Goal: Task Accomplishment & Management: Complete application form

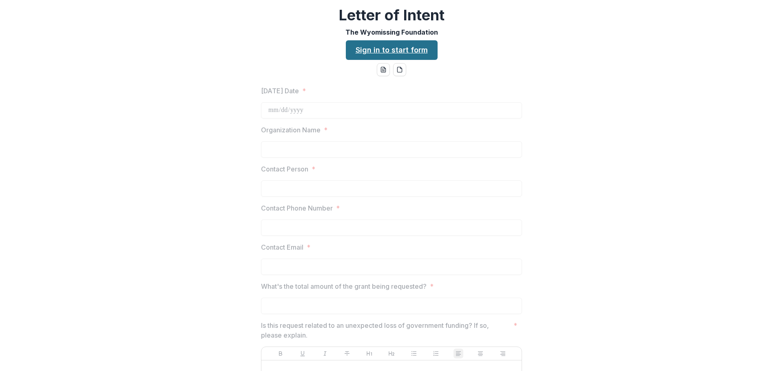
click at [396, 54] on link "Sign in to start form" at bounding box center [392, 50] width 92 height 20
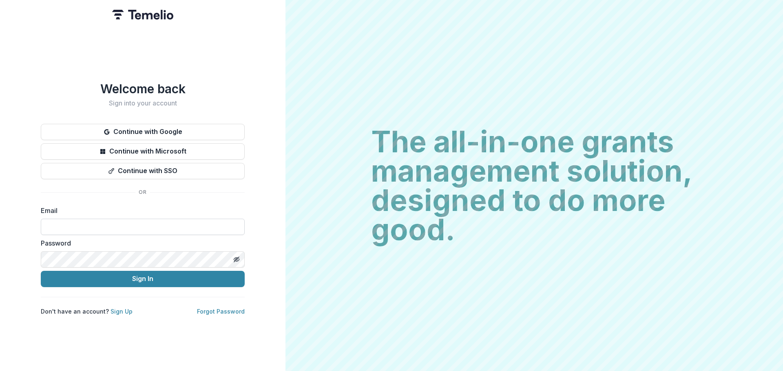
click at [147, 219] on input at bounding box center [143, 227] width 204 height 16
drag, startPoint x: 64, startPoint y: 214, endPoint x: 68, endPoint y: 219, distance: 6.4
click at [66, 217] on div "Email" at bounding box center [143, 220] width 204 height 29
click at [68, 219] on input at bounding box center [143, 227] width 204 height 16
paste input "**********"
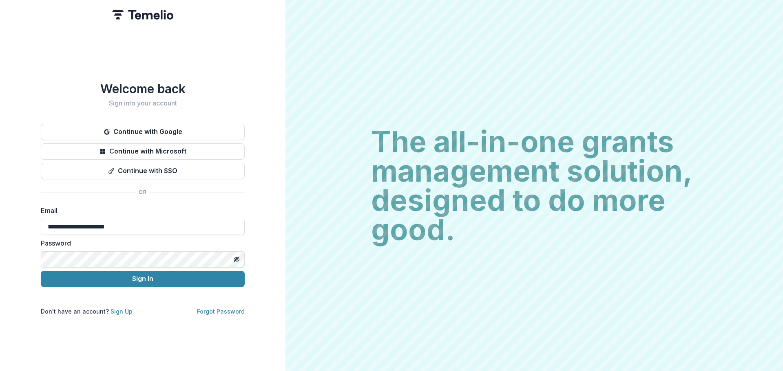
type input "**********"
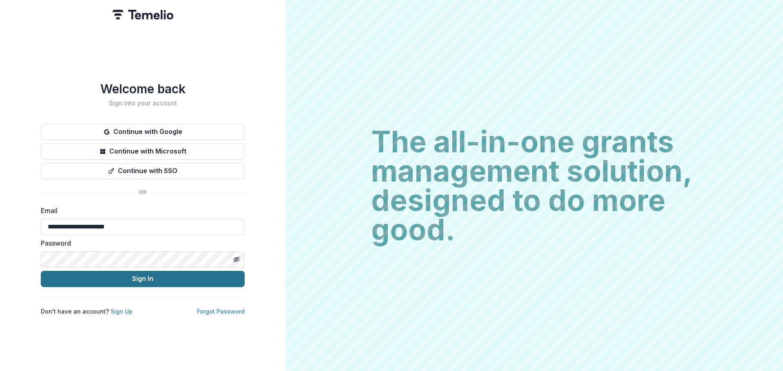
click at [120, 283] on button "Sign In" at bounding box center [143, 279] width 204 height 16
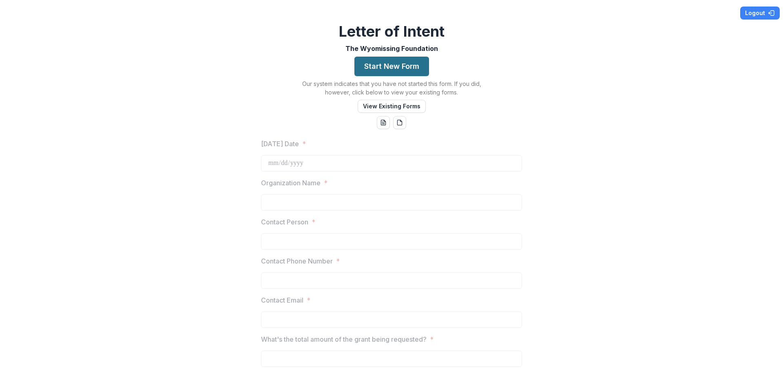
click at [383, 67] on button "Start New Form" at bounding box center [391, 67] width 75 height 20
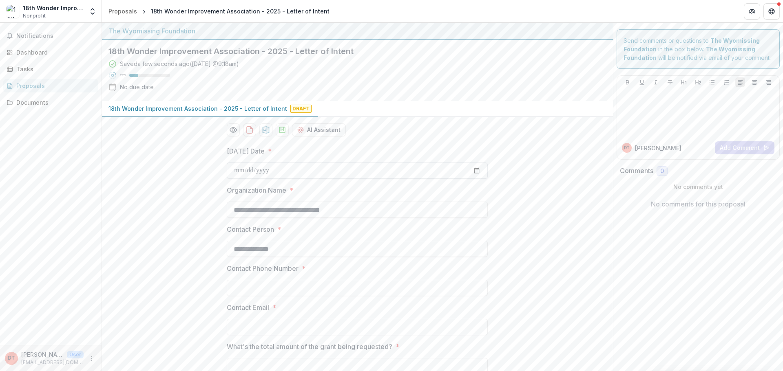
click at [392, 172] on input "[DATE] Date *" at bounding box center [357, 171] width 261 height 16
click at [479, 170] on input "[DATE] Date *" at bounding box center [357, 171] width 261 height 16
type input "**********"
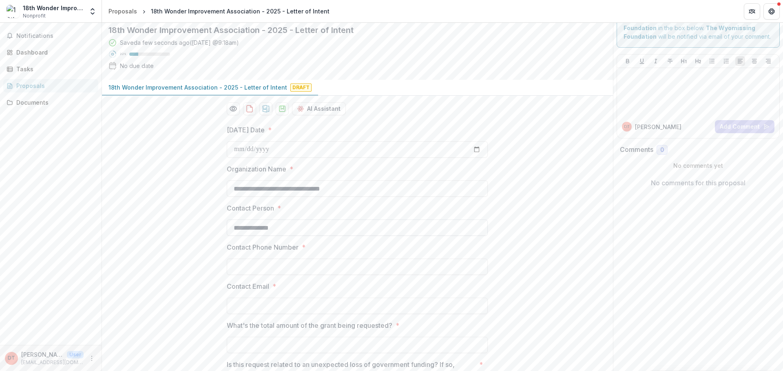
scroll to position [41, 0]
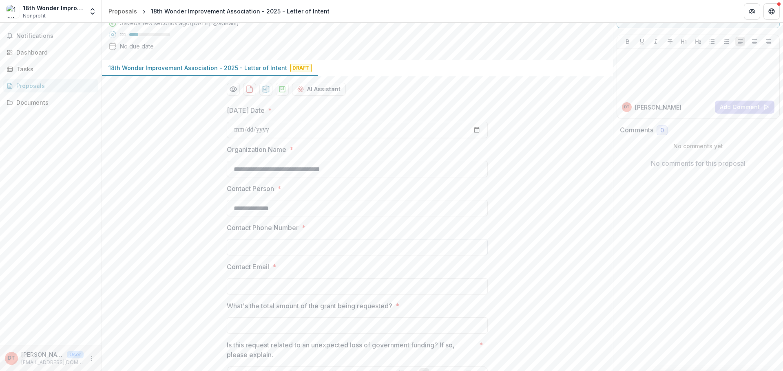
click at [306, 250] on input "Contact Phone Number *" at bounding box center [357, 247] width 261 height 16
click at [299, 247] on input "Contact Phone Number *" at bounding box center [357, 247] width 261 height 16
paste input "**********"
type input "**********"
click at [288, 285] on input "Contact Email *" at bounding box center [357, 286] width 261 height 16
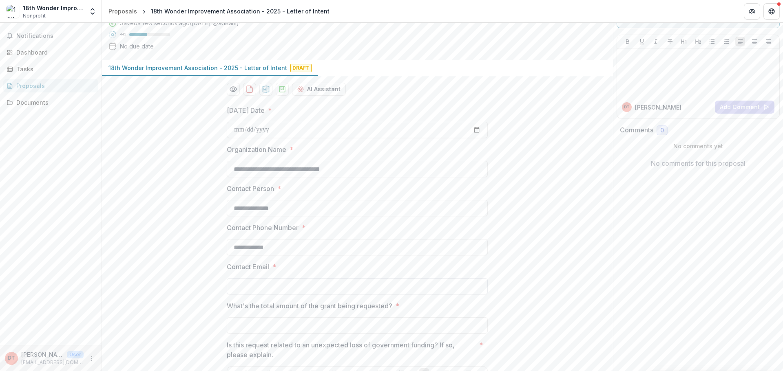
click at [293, 279] on input "Contact Email *" at bounding box center [357, 286] width 261 height 16
paste input "**********"
type input "**********"
click at [301, 320] on input "What's the total amount of the grant being requested? *" at bounding box center [357, 326] width 261 height 16
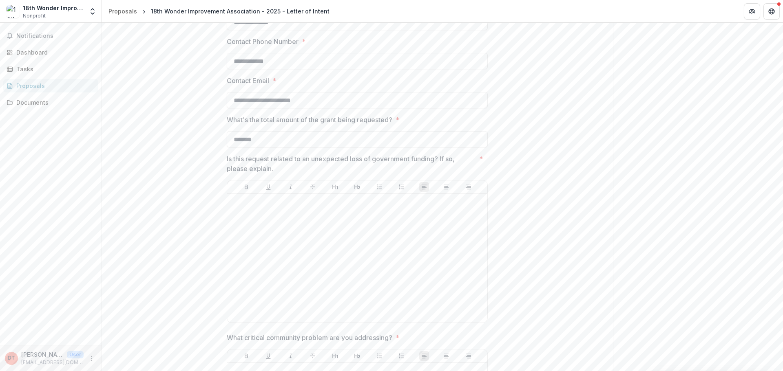
scroll to position [245, 0]
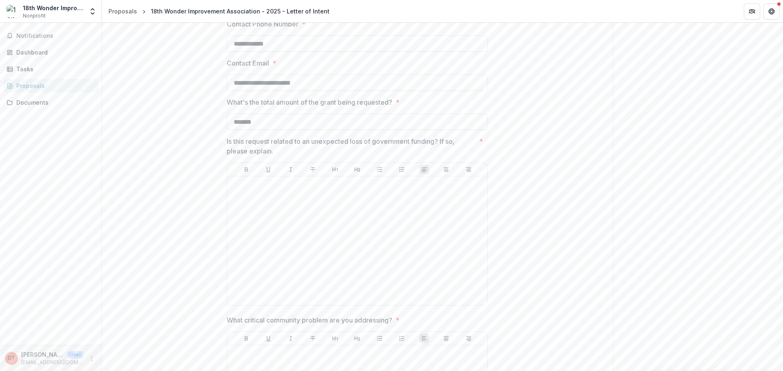
type input "*******"
click at [337, 203] on div at bounding box center [357, 241] width 254 height 122
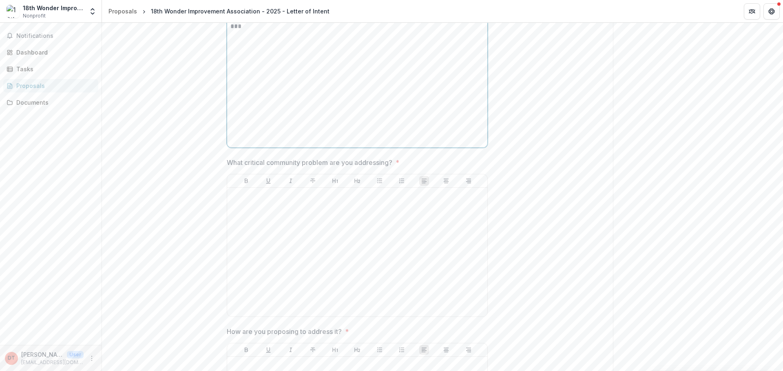
scroll to position [408, 0]
click at [307, 205] on div at bounding box center [357, 247] width 254 height 122
click at [262, 201] on div at bounding box center [357, 247] width 254 height 122
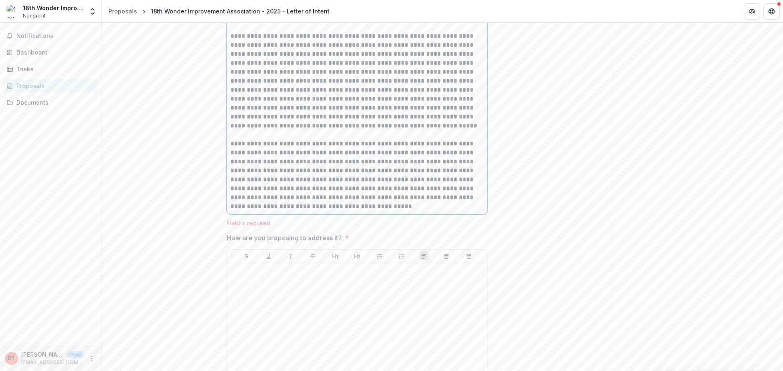
scroll to position [737, 0]
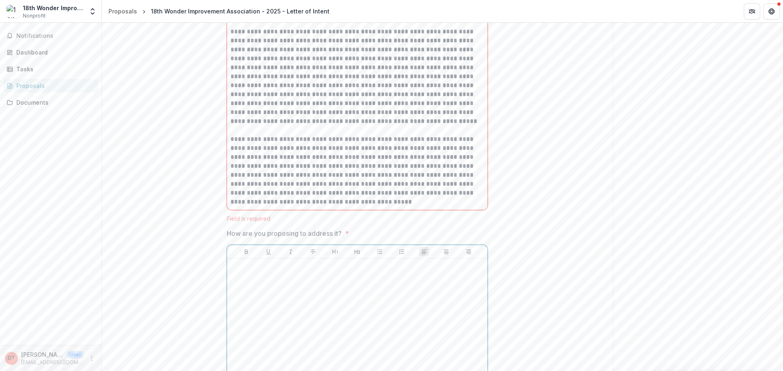
click at [285, 270] on div at bounding box center [357, 323] width 254 height 122
click at [237, 260] on p at bounding box center [357, 258] width 254 height 9
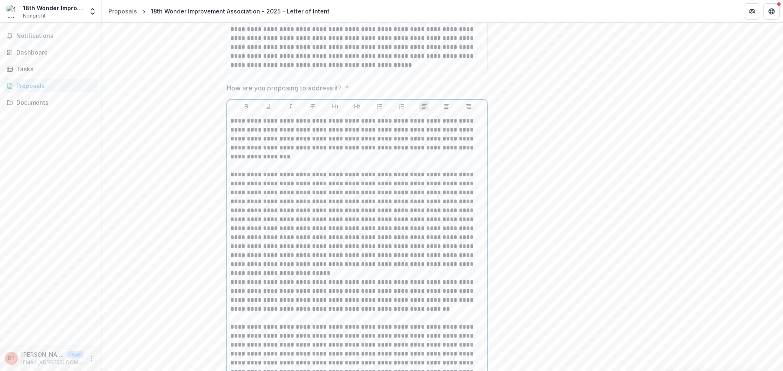
scroll to position [949, 0]
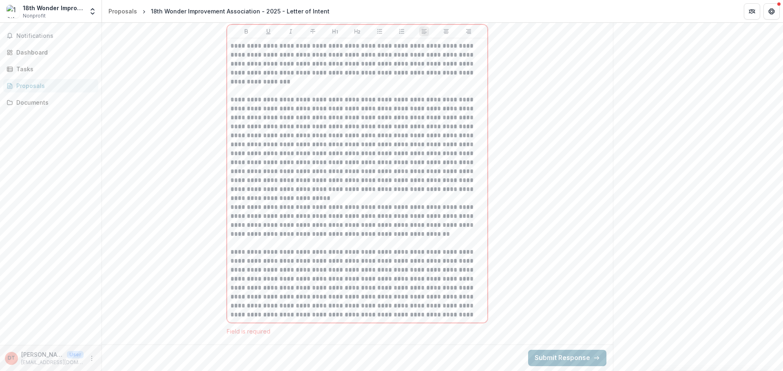
click at [556, 357] on button "Submit Response" at bounding box center [567, 358] width 78 height 16
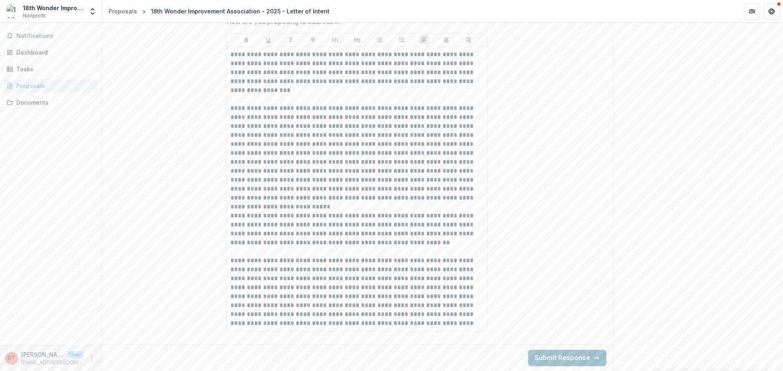
scroll to position [940, 0]
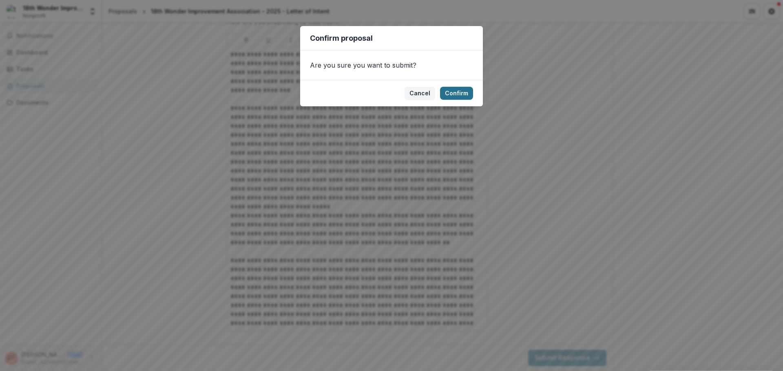
click at [459, 94] on button "Confirm" at bounding box center [456, 93] width 33 height 13
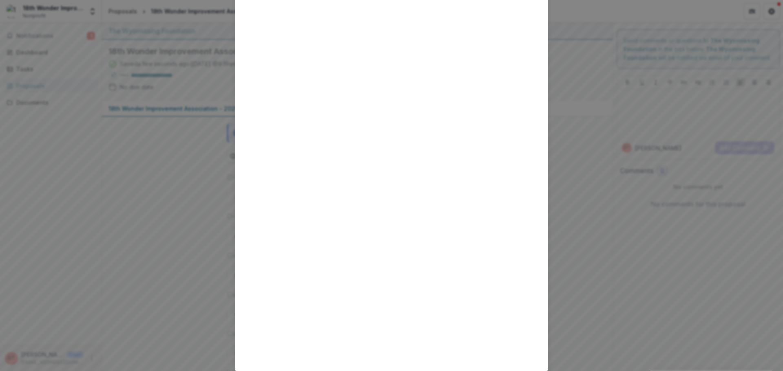
scroll to position [0, 0]
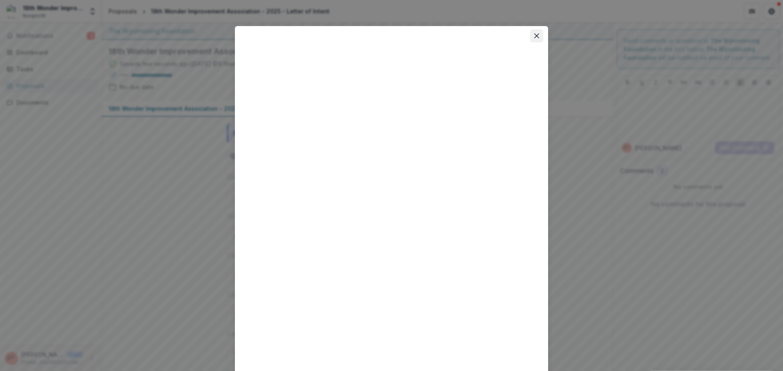
click at [538, 31] on button "Close" at bounding box center [536, 35] width 13 height 13
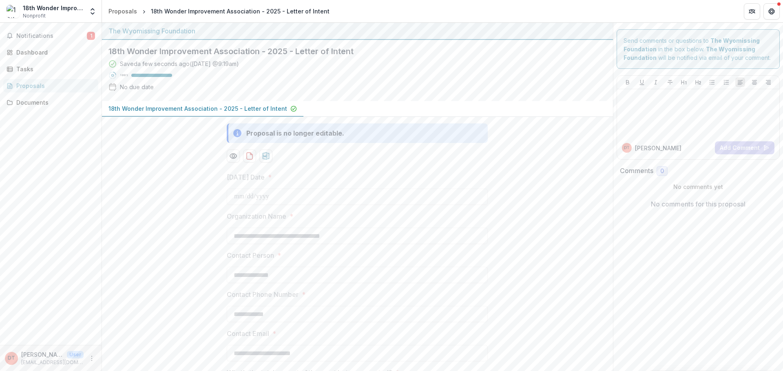
click at [247, 156] on icon "download-proposal" at bounding box center [249, 156] width 8 height 8
click at [772, 10] on icon "Get Help" at bounding box center [772, 10] width 1 height 1
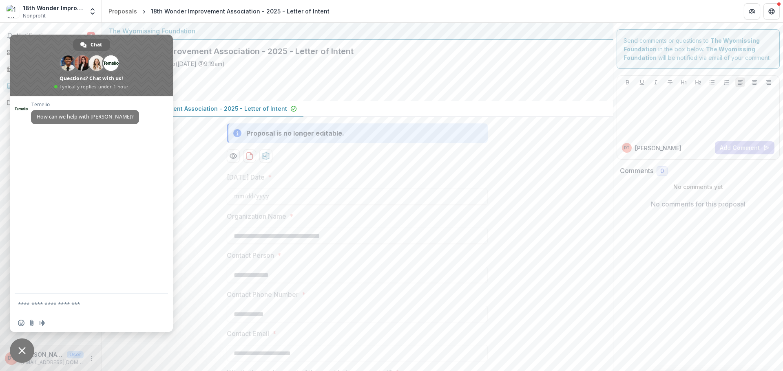
click at [31, 344] on span "Close chat" at bounding box center [22, 351] width 24 height 24
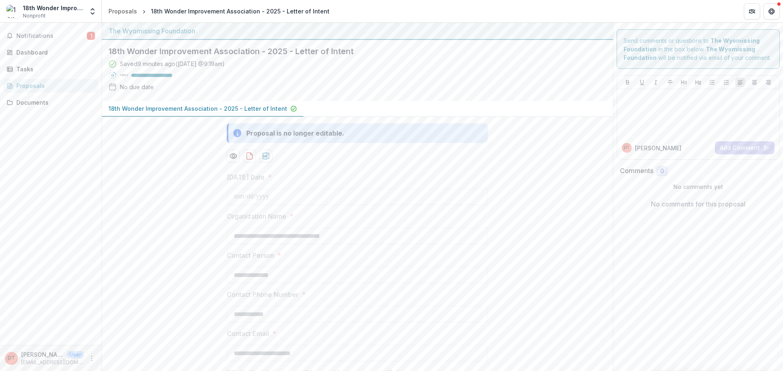
click at [689, 9] on header "Proposals 18th Wonder Improvement Association - 2025 - Letter of Intent" at bounding box center [442, 11] width 681 height 22
click at [55, 32] on button "Notifications 1" at bounding box center [50, 35] width 95 height 13
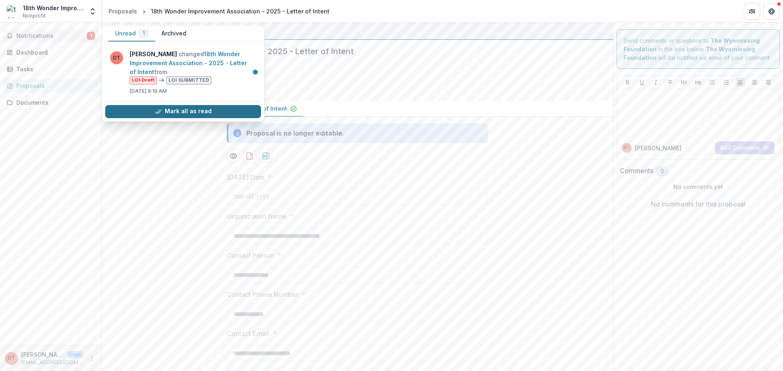
click at [179, 112] on button "Mark all as read" at bounding box center [183, 111] width 156 height 13
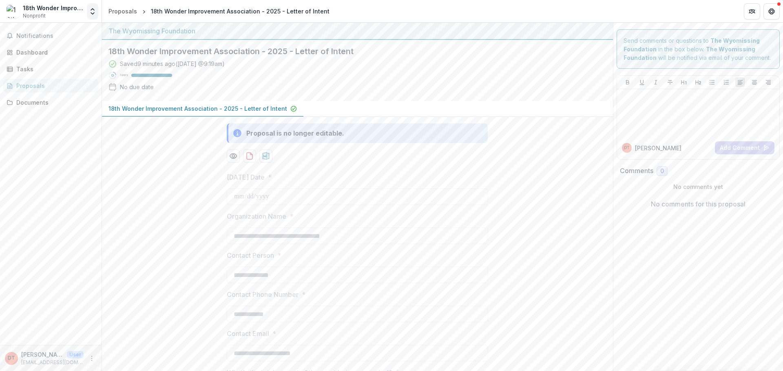
click at [91, 14] on icon "Open entity switcher" at bounding box center [92, 11] width 8 height 8
